Goal: Task Accomplishment & Management: Use online tool/utility

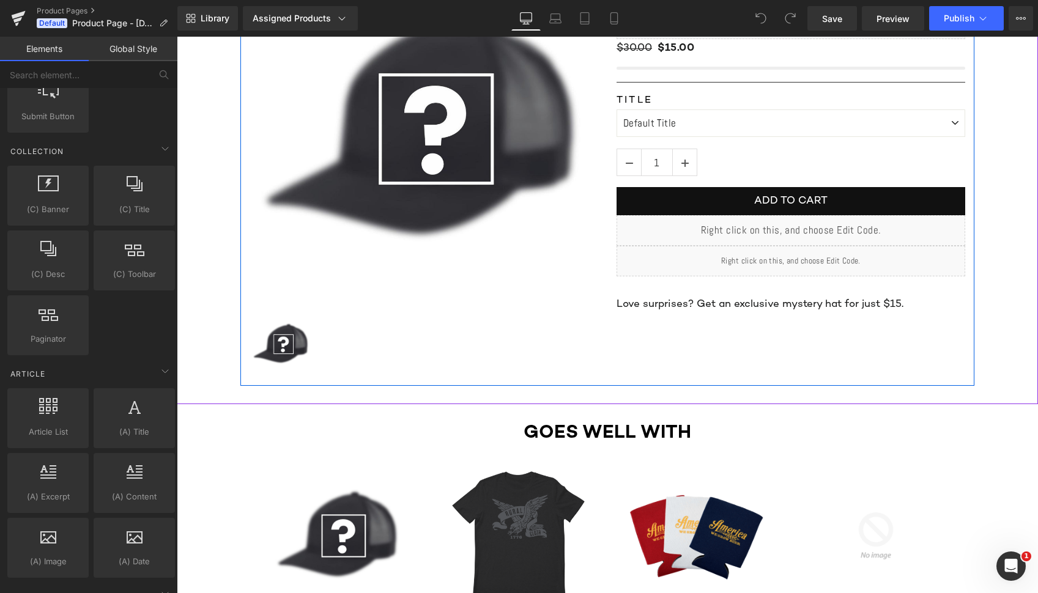
scroll to position [215, 0]
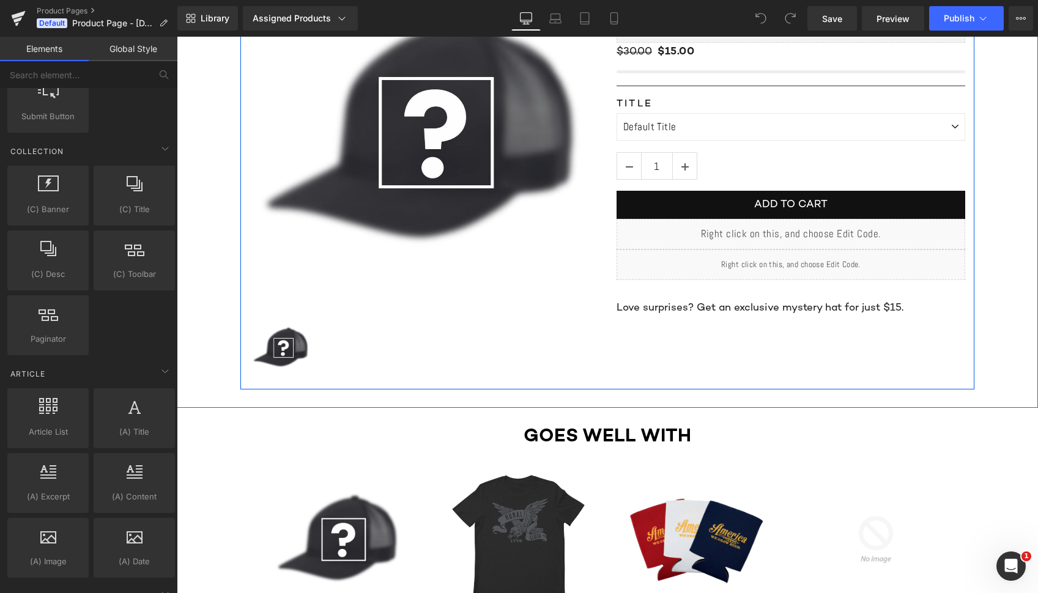
click at [723, 267] on div "Liquid" at bounding box center [791, 265] width 349 height 31
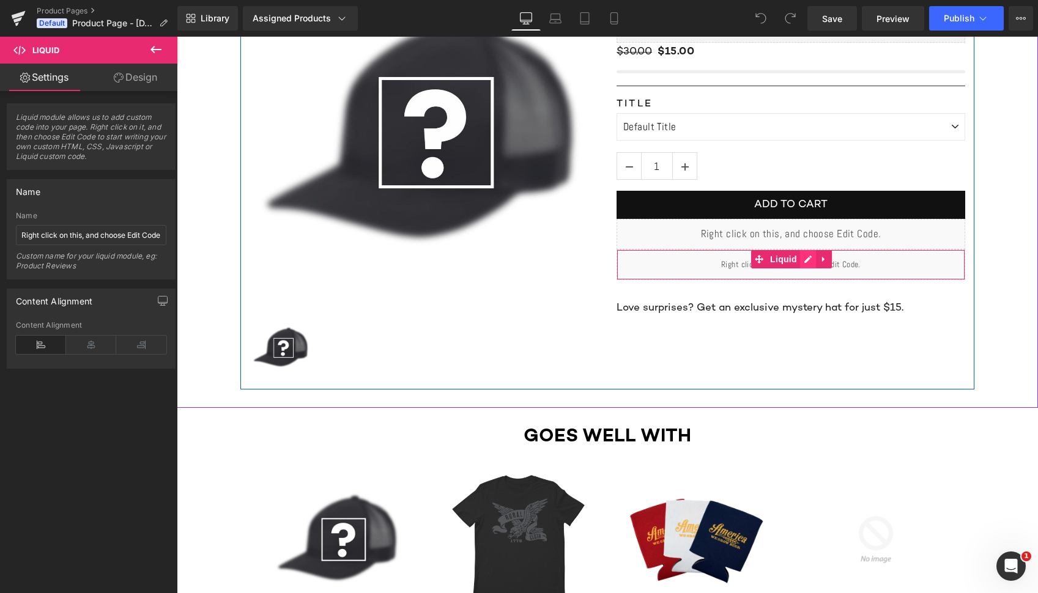
click at [812, 262] on div "Liquid" at bounding box center [791, 265] width 349 height 31
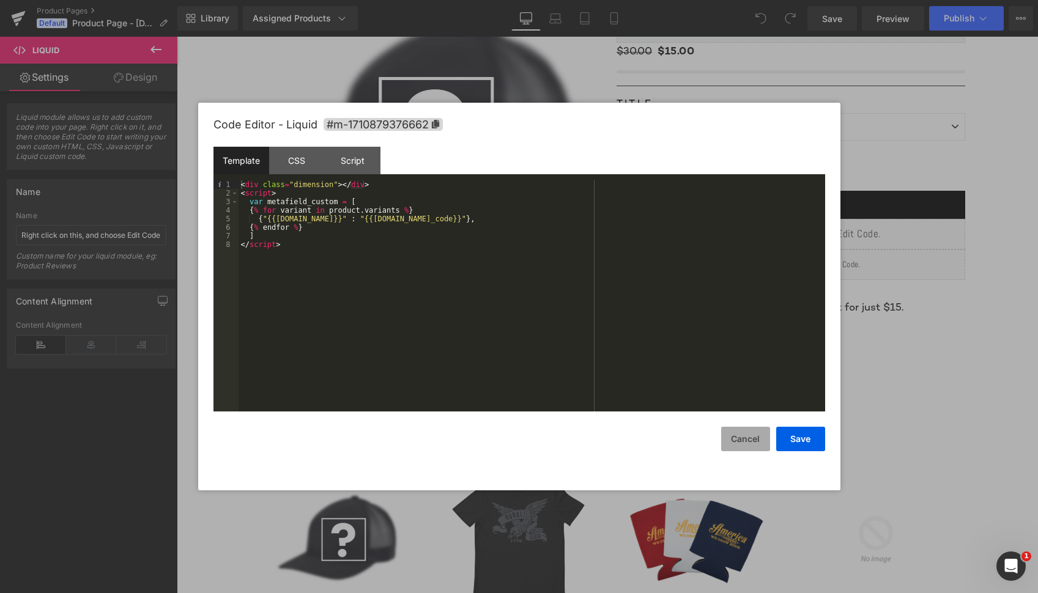
click at [752, 445] on button "Cancel" at bounding box center [745, 439] width 49 height 24
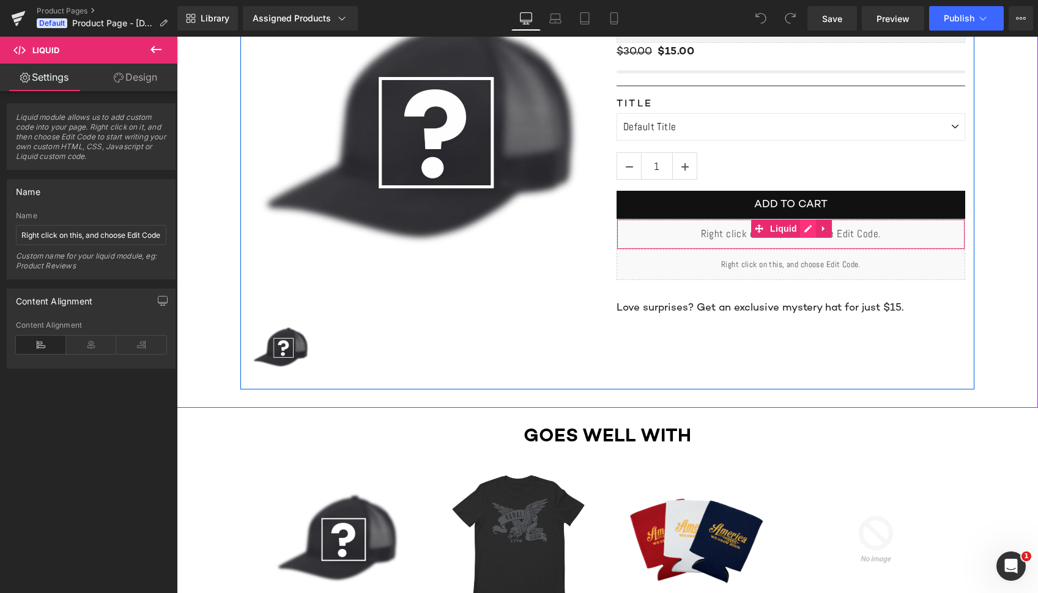
click at [808, 229] on div "Liquid" at bounding box center [791, 234] width 349 height 31
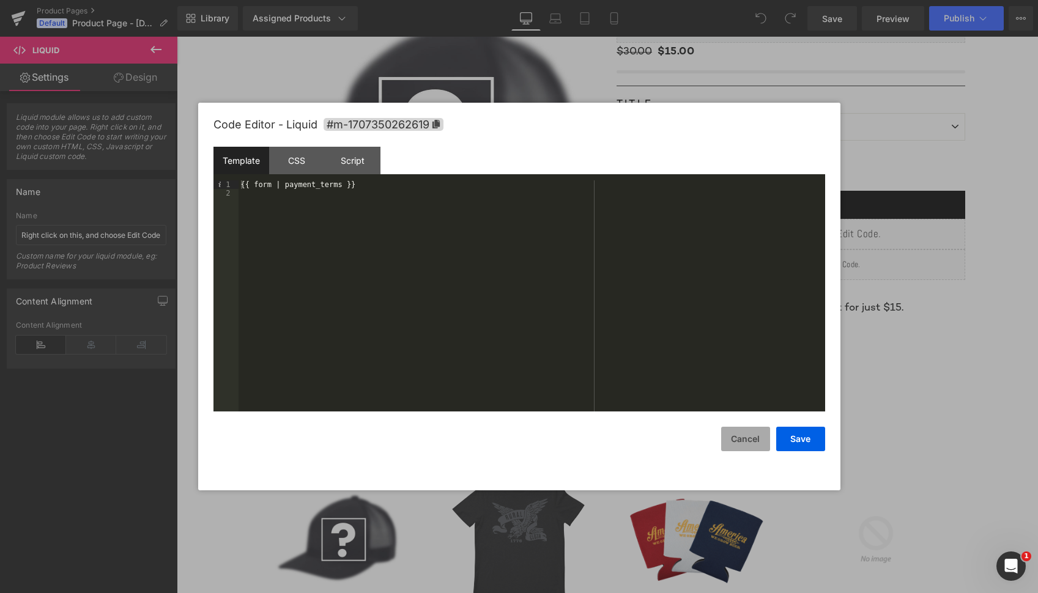
click at [737, 442] on button "Cancel" at bounding box center [745, 439] width 49 height 24
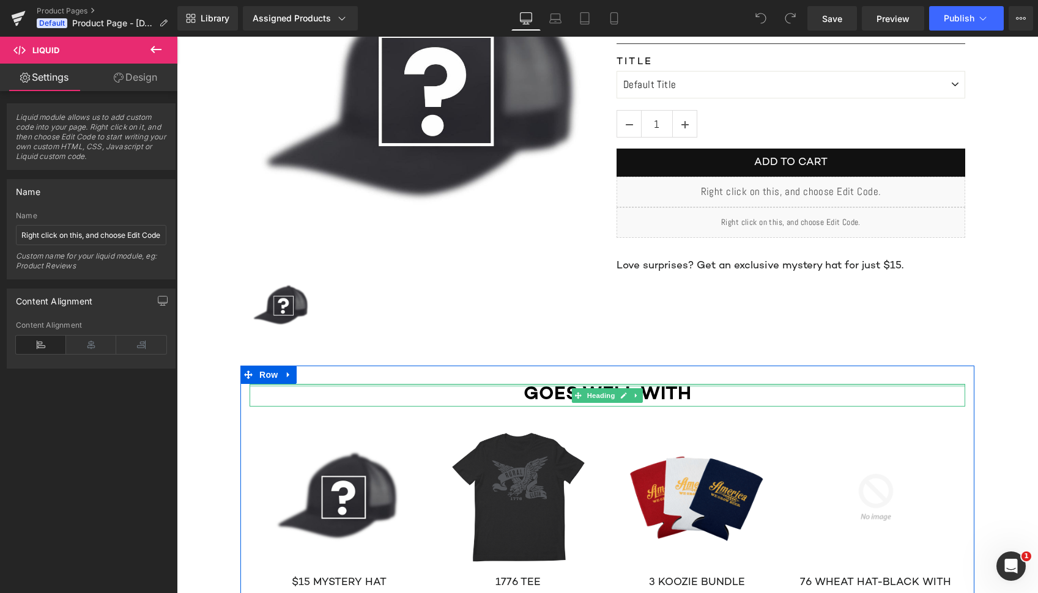
scroll to position [259, 0]
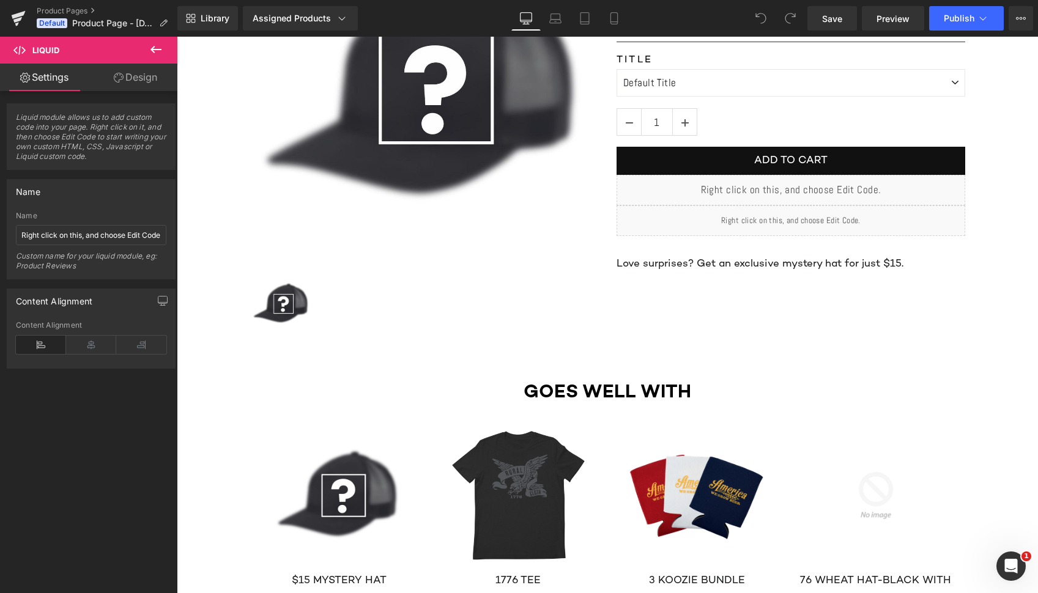
click at [152, 52] on icon at bounding box center [156, 49] width 15 height 15
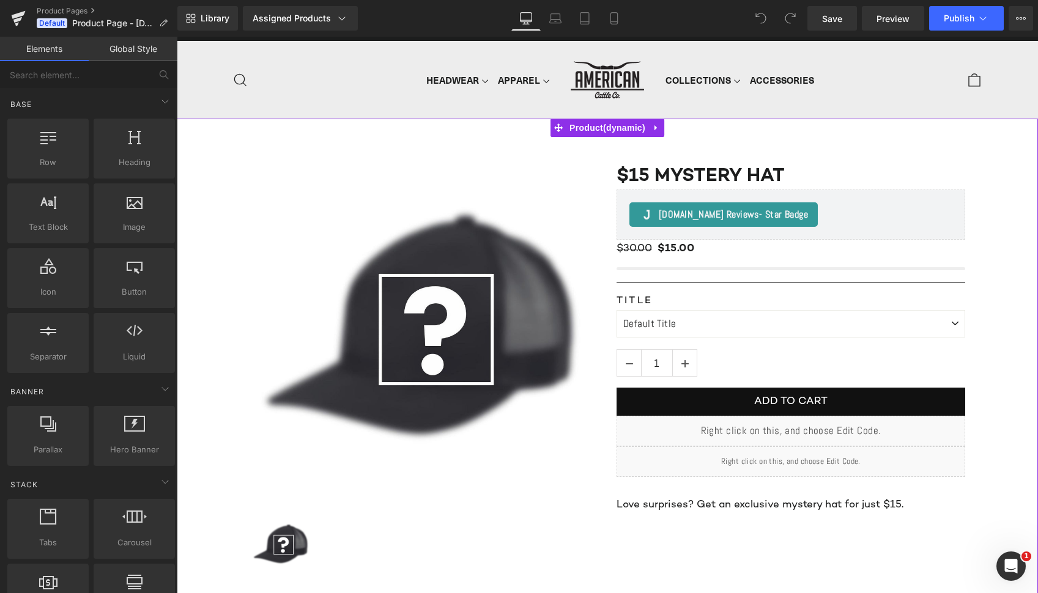
scroll to position [16, 0]
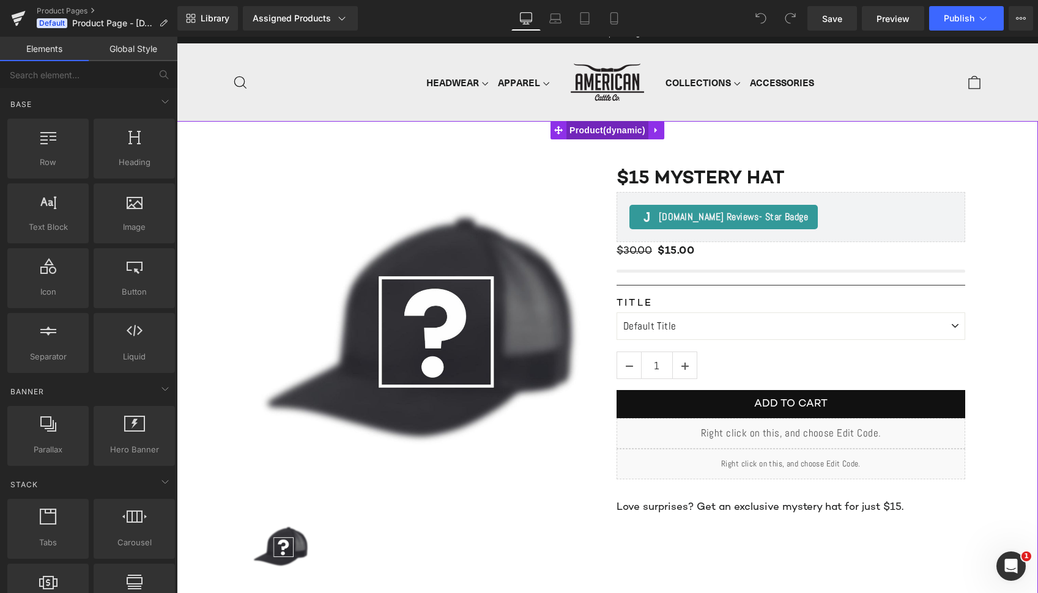
click at [598, 133] on span "Product" at bounding box center [608, 130] width 82 height 18
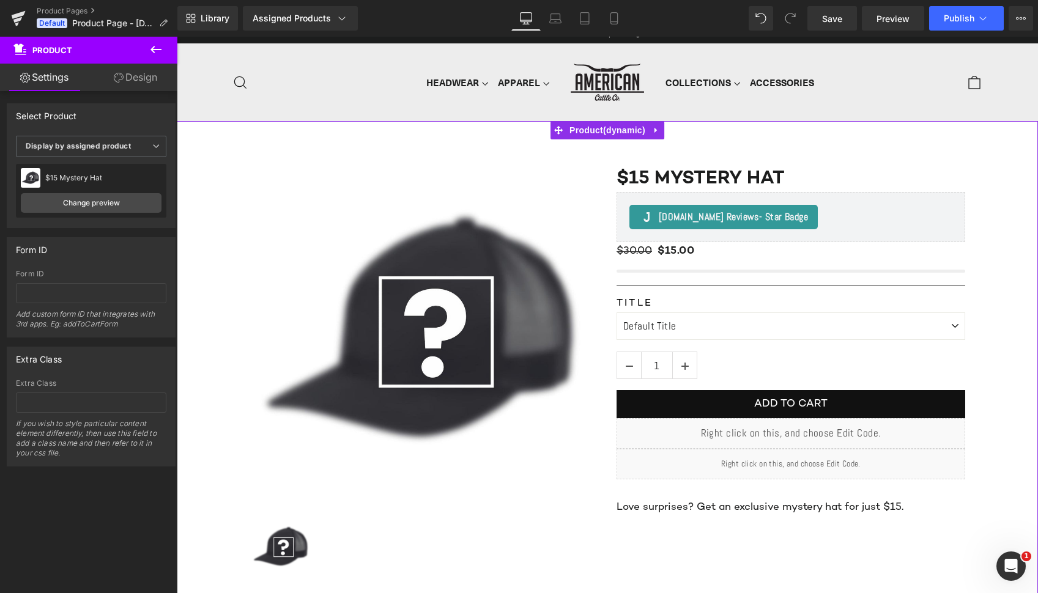
click at [137, 77] on link "Design" at bounding box center [135, 78] width 89 height 28
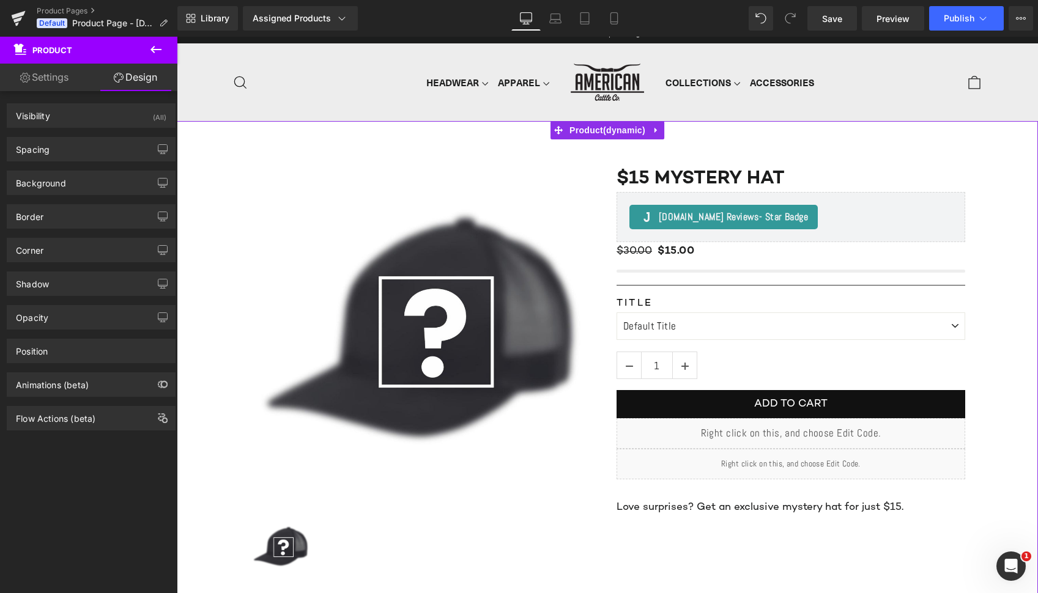
click at [55, 81] on link "Settings" at bounding box center [44, 78] width 89 height 28
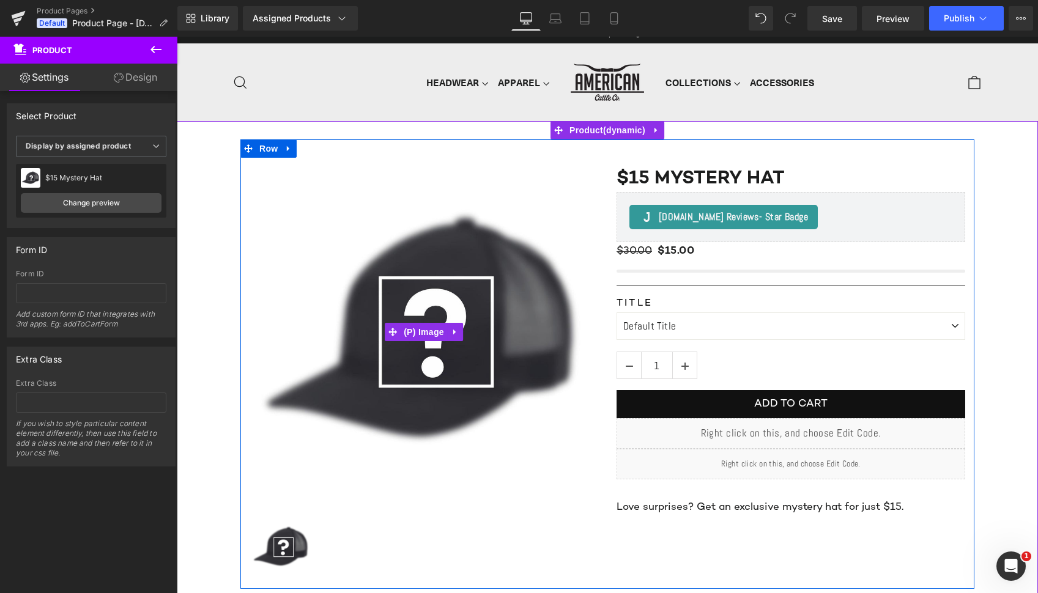
click at [409, 195] on img at bounding box center [424, 332] width 349 height 349
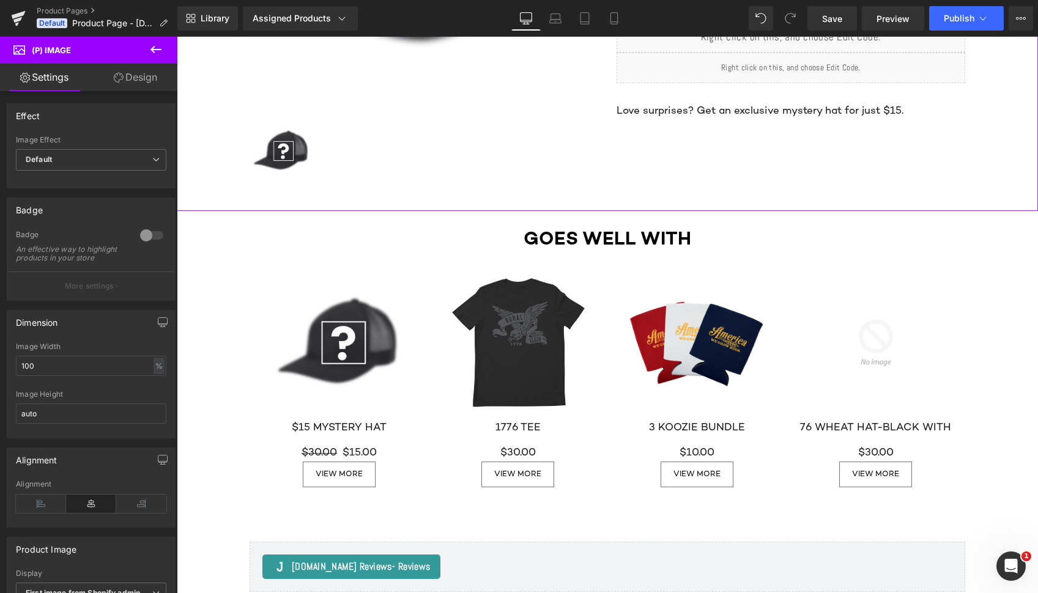
scroll to position [415, 0]
